Goal: Transaction & Acquisition: Obtain resource

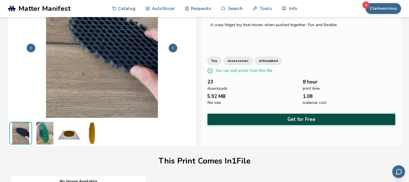
scroll to position [43, 0]
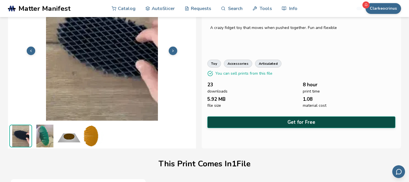
click at [305, 122] on button "Get for Free" at bounding box center [301, 123] width 188 height 12
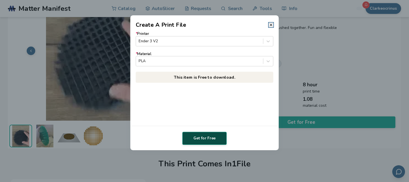
click at [208, 141] on button "Get for Free" at bounding box center [204, 138] width 44 height 13
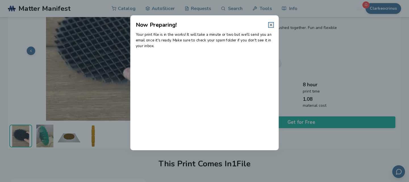
click at [273, 26] on icon at bounding box center [271, 25] width 5 height 5
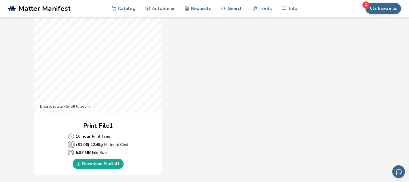
scroll to position [178, 0]
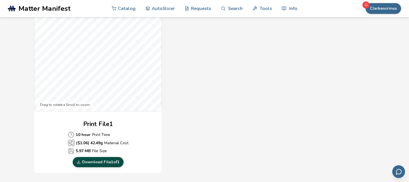
click at [107, 162] on link "Download File 1 of 1" at bounding box center [98, 162] width 51 height 10
